Goal: Task Accomplishment & Management: Manage account settings

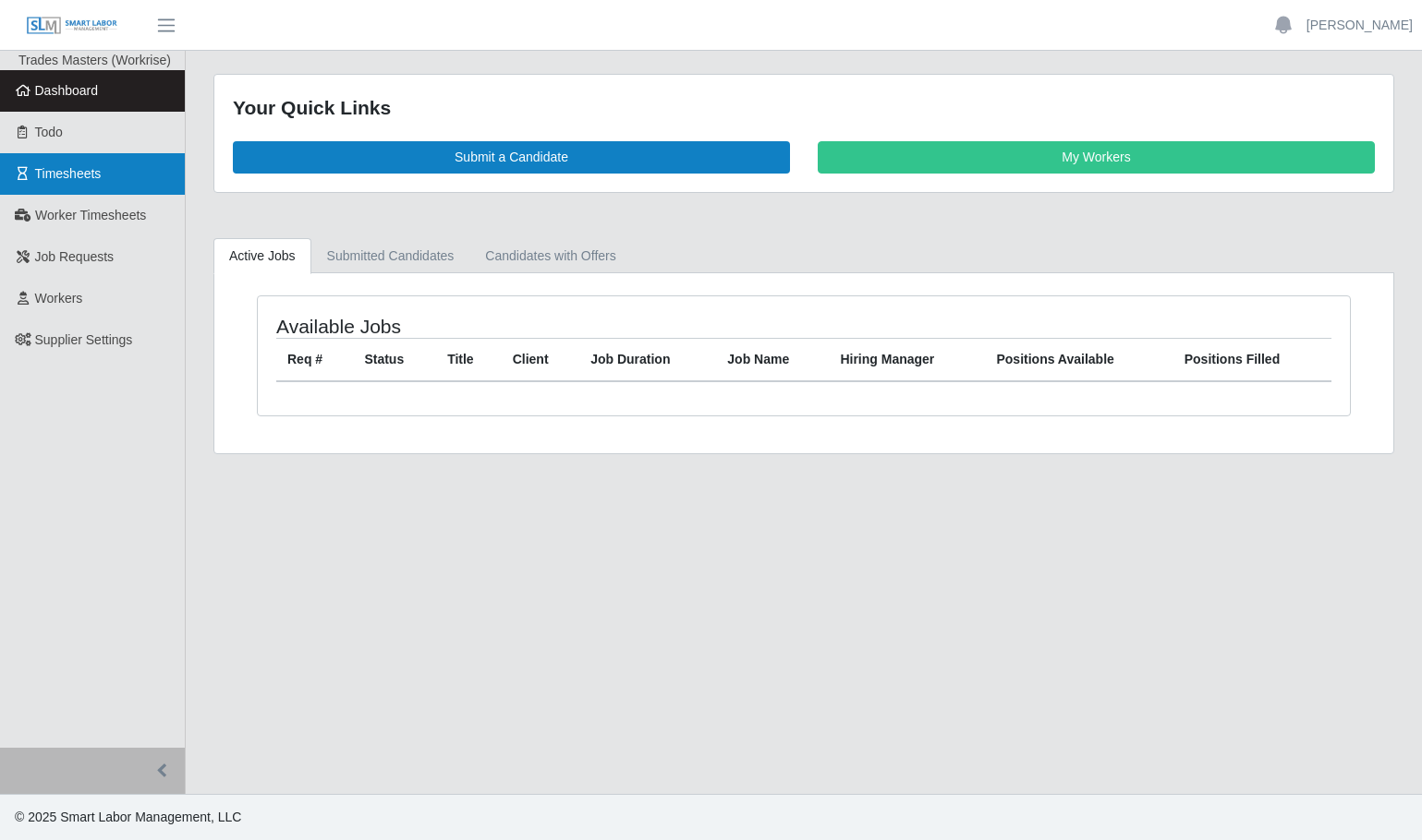
click at [69, 178] on span "Timesheets" at bounding box center [68, 173] width 67 height 15
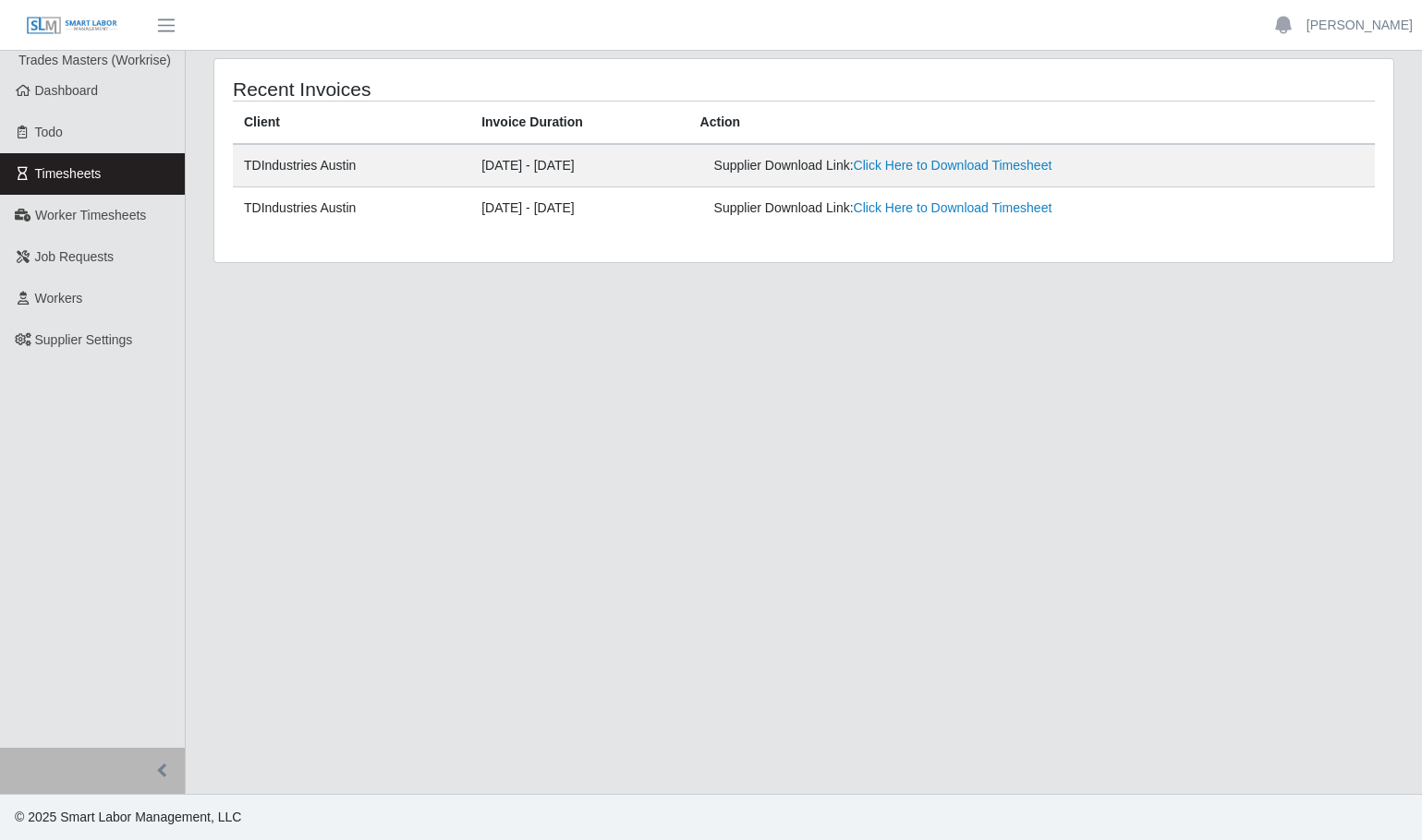
click at [1398, 15] on ul "Bella P Account Settings Logout" at bounding box center [1340, 26] width 162 height 32
click at [1389, 24] on link "Bella P" at bounding box center [1359, 26] width 106 height 20
click at [1315, 125] on link "Logout" at bounding box center [1337, 128] width 166 height 39
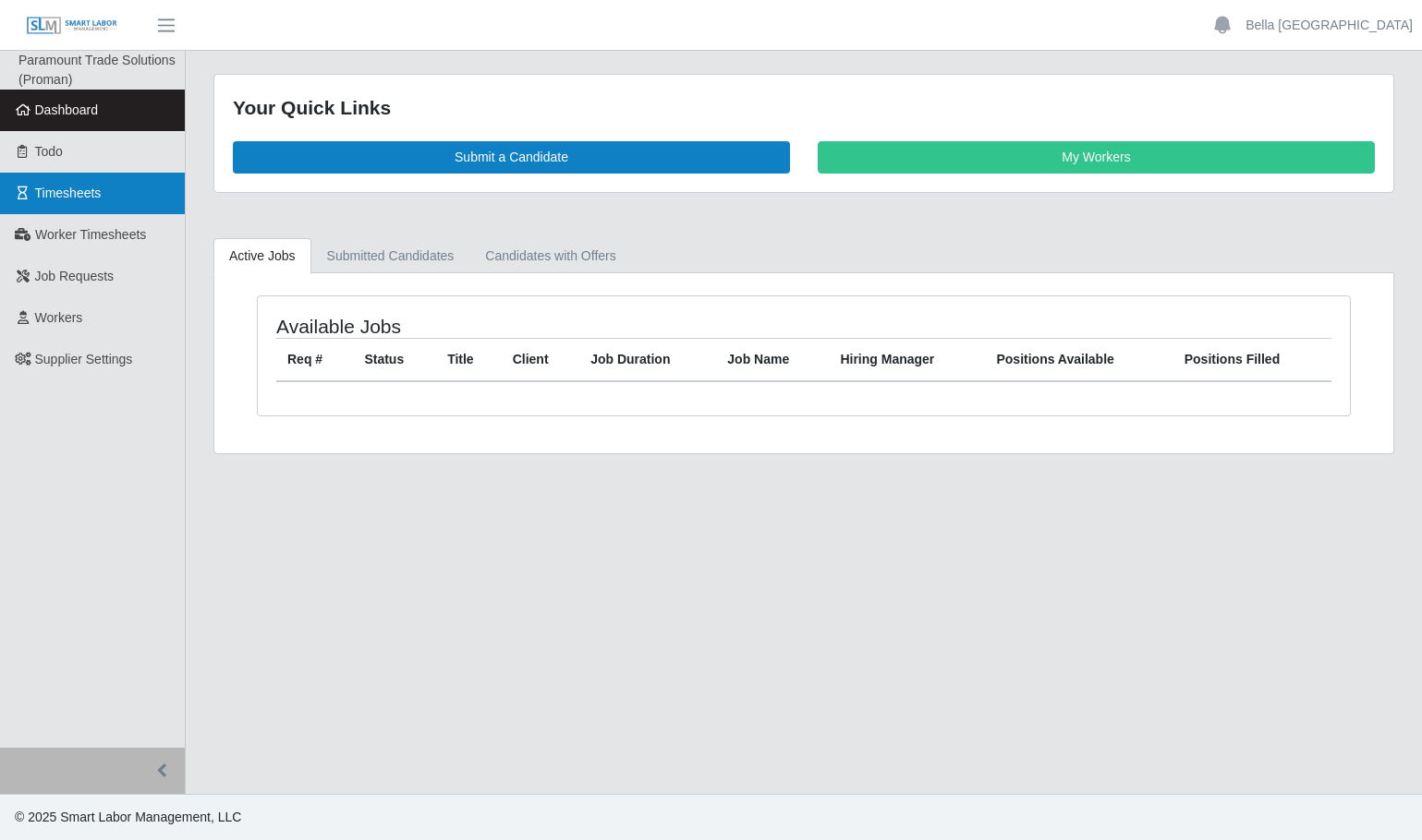
click at [61, 191] on span "Timesheets" at bounding box center [68, 193] width 67 height 15
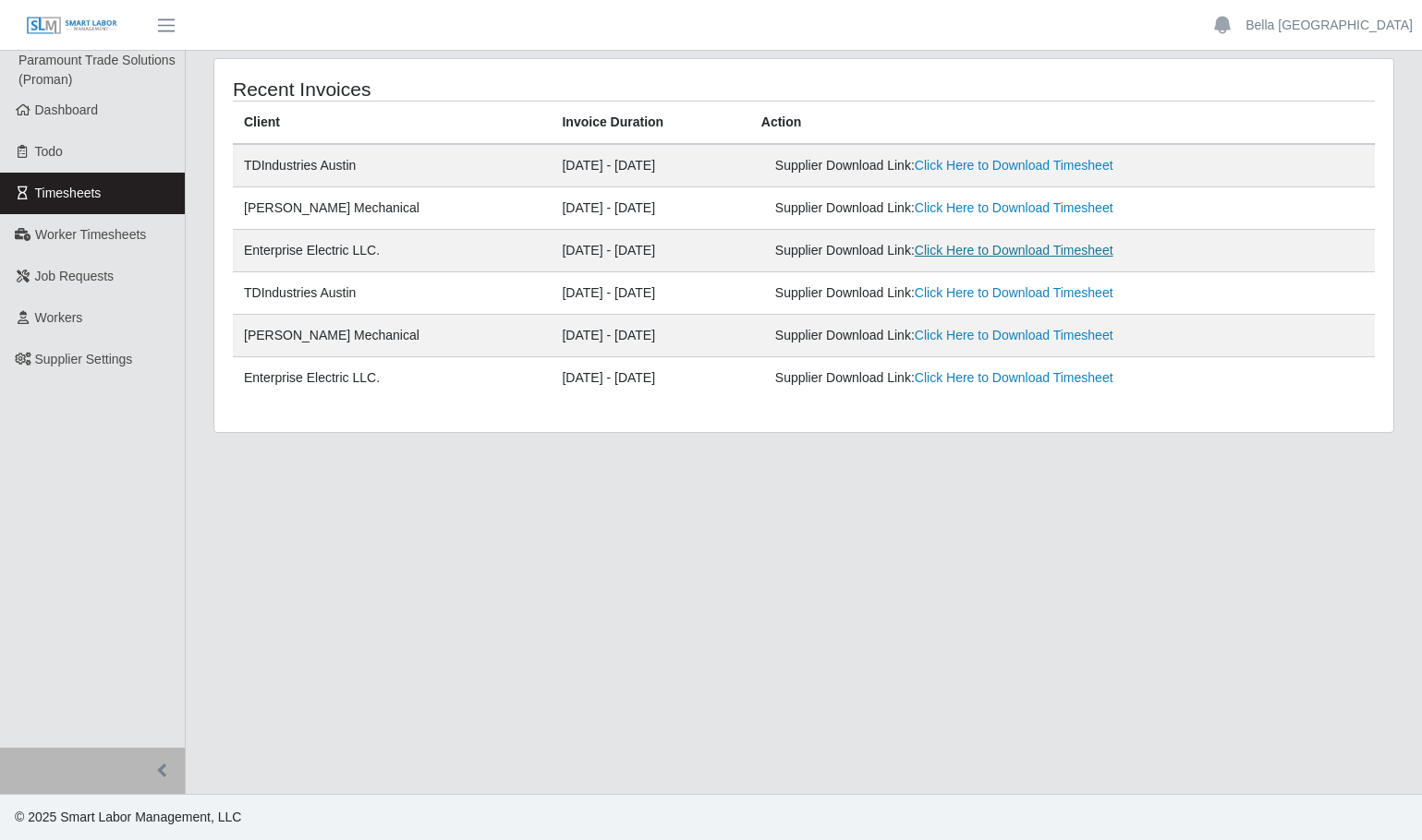
click at [1041, 248] on link "Click Here to Download Timesheet" at bounding box center [1014, 250] width 199 height 15
